Goal: Check status

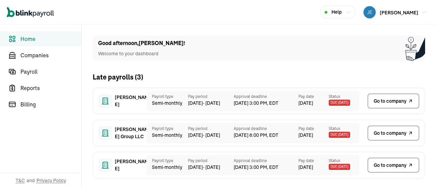
click at [273, 167] on span "[DATE] 3:00 PM, EDT" at bounding box center [266, 167] width 65 height 7
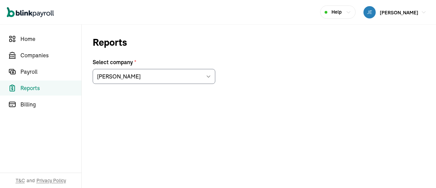
scroll to position [34, 0]
